Goal: Find specific page/section: Find specific page/section

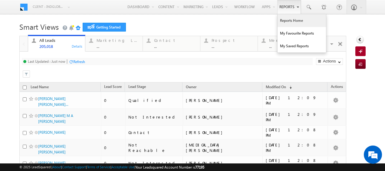
click at [284, 20] on link "Reports Home" at bounding box center [301, 20] width 48 height 13
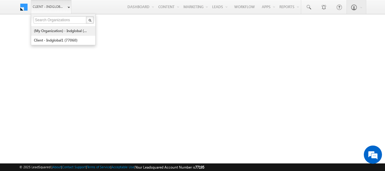
click at [61, 31] on link "(My Organization) - indglobal (48060)" at bounding box center [61, 30] width 55 height 9
